Goal: Transaction & Acquisition: Subscribe to service/newsletter

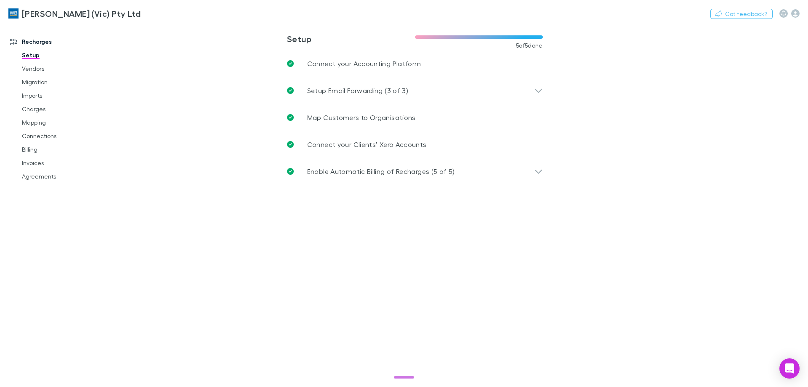
drag, startPoint x: 476, startPoint y: 92, endPoint x: 700, endPoint y: 97, distance: 224.9
